Goal: Transaction & Acquisition: Purchase product/service

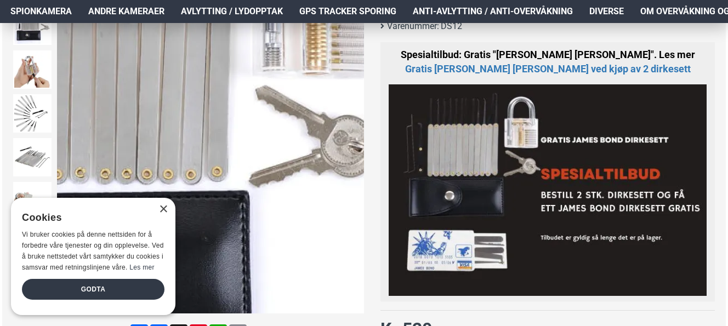
scroll to position [181, 0]
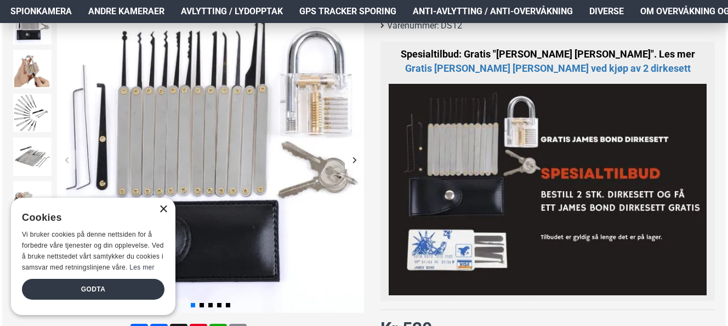
click at [160, 212] on div "×" at bounding box center [163, 210] width 8 height 8
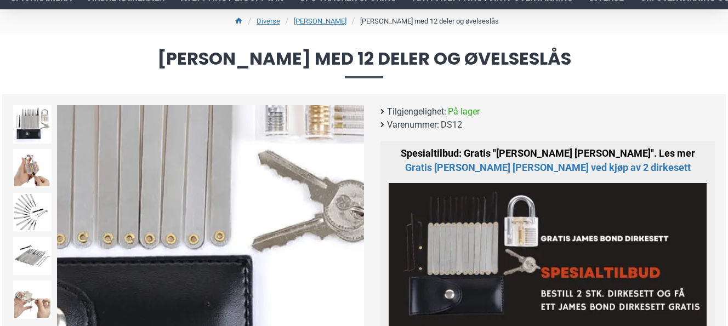
scroll to position [82, 0]
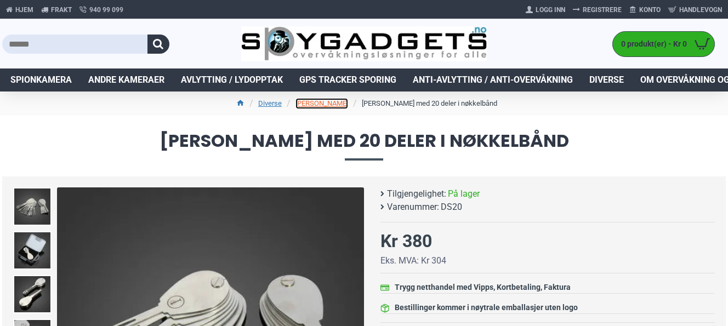
click at [336, 104] on link "[PERSON_NAME]" at bounding box center [322, 103] width 53 height 11
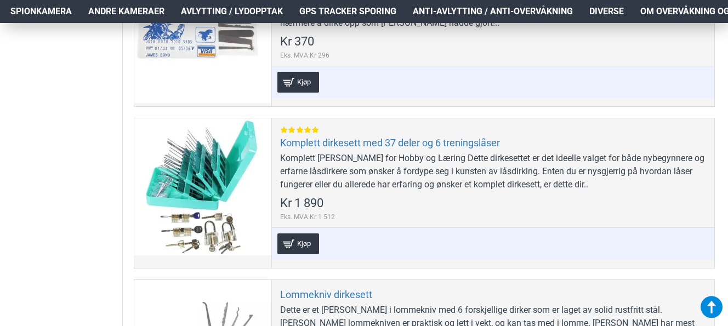
scroll to position [1056, 0]
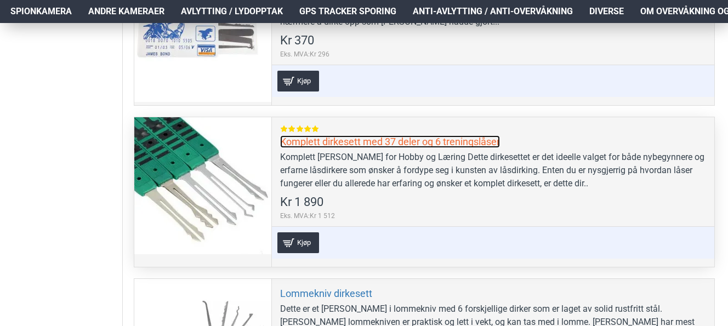
click at [317, 144] on link "Komplett dirkesett med 37 deler og 6 treningslåser" at bounding box center [390, 141] width 220 height 13
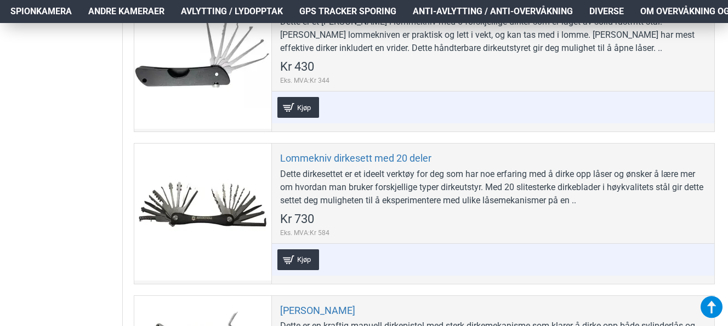
scroll to position [1343, 0]
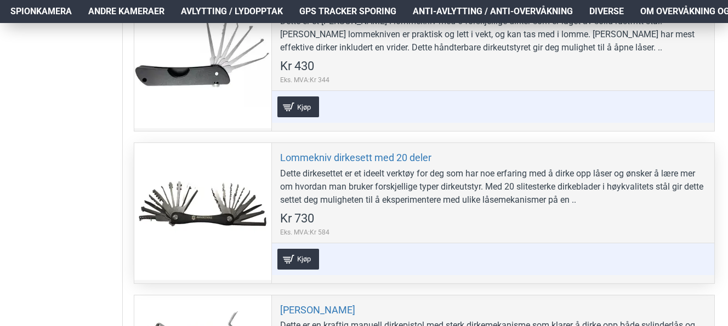
click at [207, 205] on div at bounding box center [202, 211] width 137 height 137
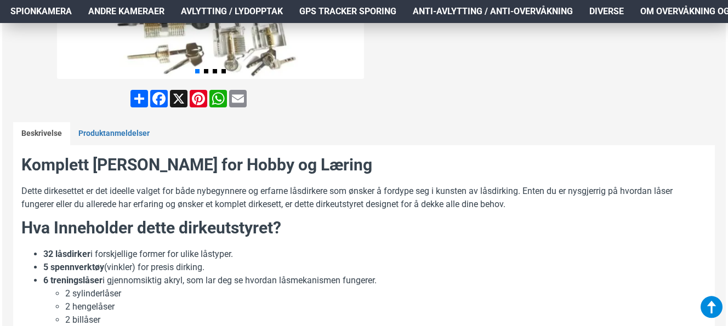
scroll to position [415, 0]
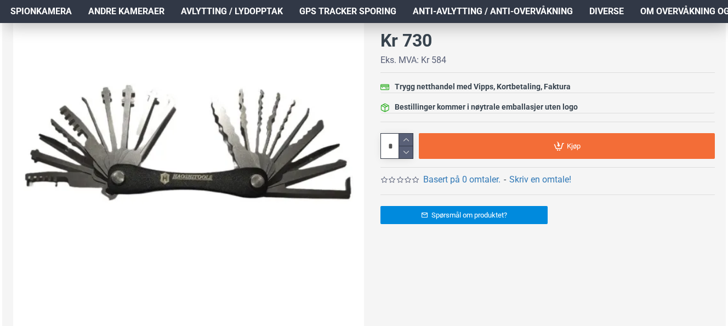
scroll to position [201, 0]
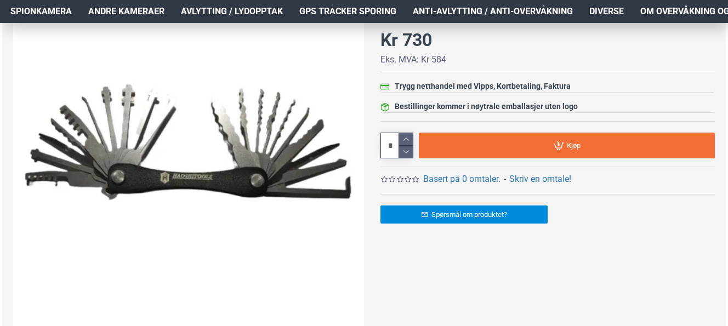
click at [200, 184] on img at bounding box center [188, 161] width 351 height 351
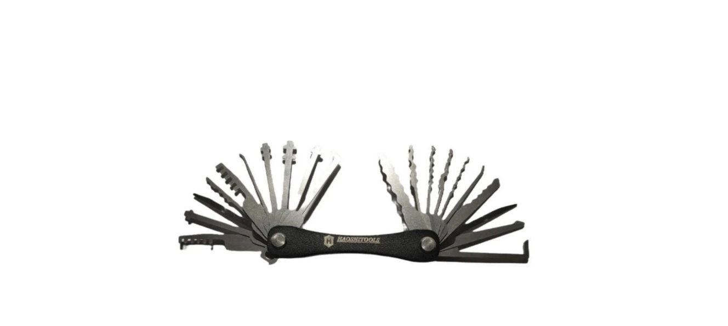
scroll to position [129, 0]
